Goal: Transaction & Acquisition: Purchase product/service

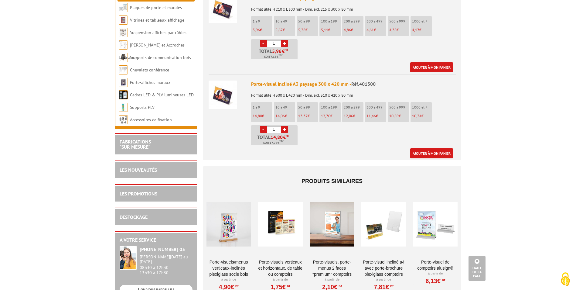
scroll to position [850, 0]
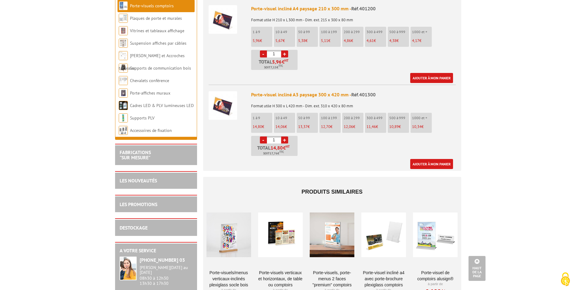
click at [443, 228] on div at bounding box center [435, 234] width 45 height 61
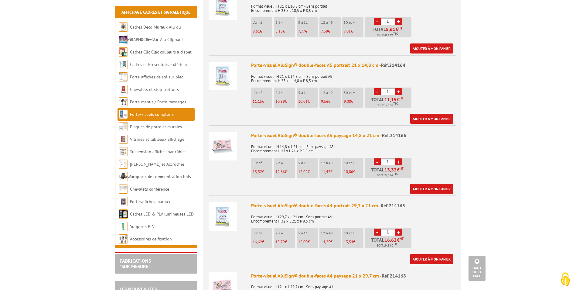
scroll to position [547, 0]
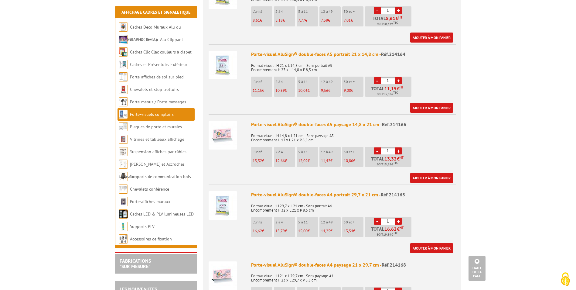
click at [400, 220] on link "+" at bounding box center [398, 220] width 7 height 7
type input "2"
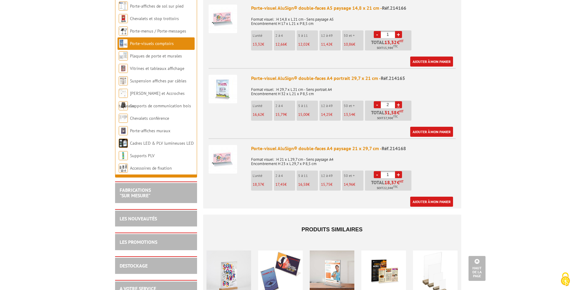
scroll to position [668, 0]
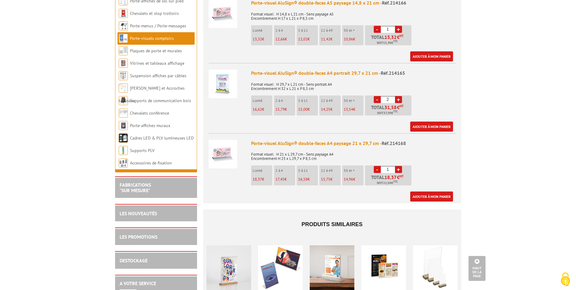
click at [217, 94] on img at bounding box center [223, 84] width 29 height 29
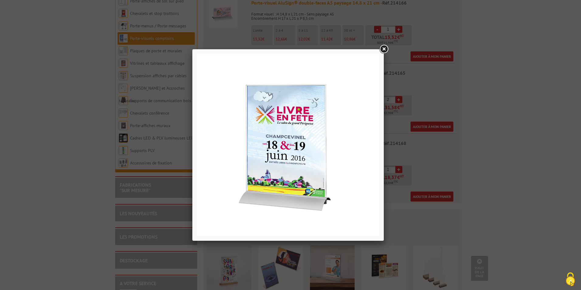
click at [381, 48] on link at bounding box center [383, 49] width 11 height 11
